Goal: Transaction & Acquisition: Register for event/course

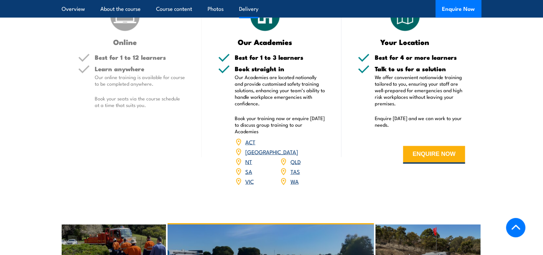
scroll to position [852, 0]
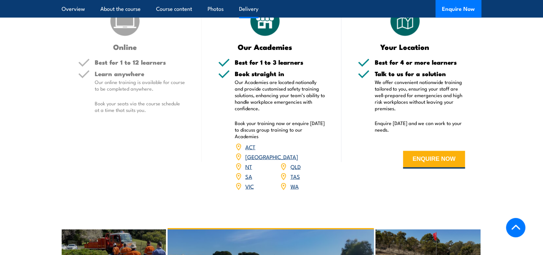
click at [248, 182] on link "VIC" at bounding box center [249, 186] width 9 height 8
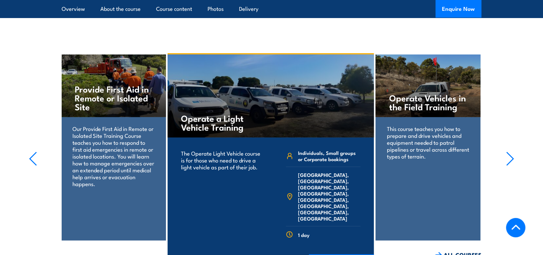
scroll to position [1023, 0]
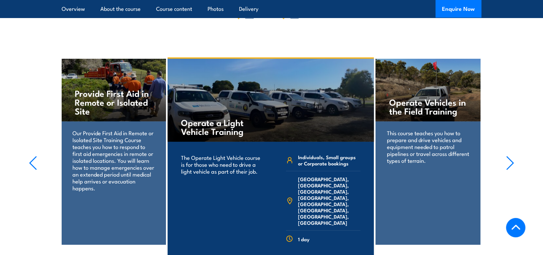
click at [507, 156] on icon "button" at bounding box center [510, 163] width 8 height 14
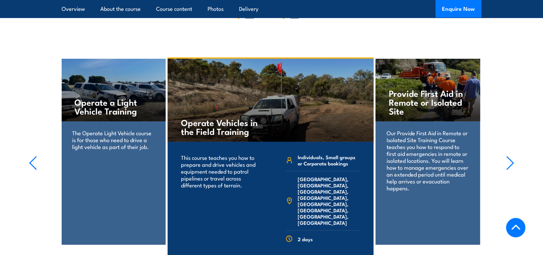
click at [507, 156] on icon "button" at bounding box center [510, 163] width 8 height 14
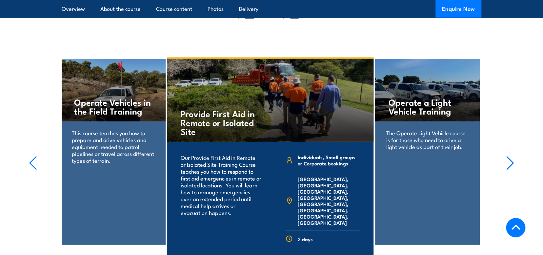
click at [507, 156] on icon "button" at bounding box center [510, 163] width 8 height 14
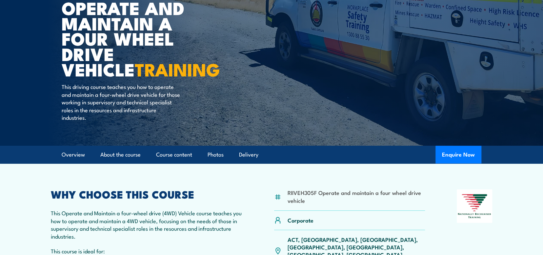
scroll to position [0, 0]
